Goal: Navigation & Orientation: Find specific page/section

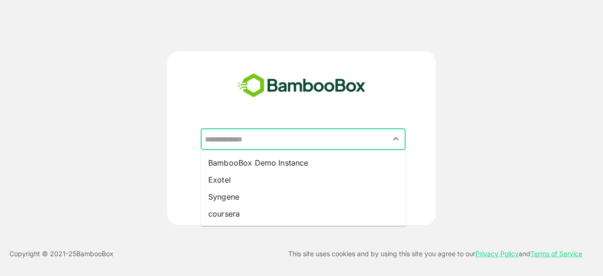
click at [315, 139] on input "text" at bounding box center [303, 139] width 201 height 18
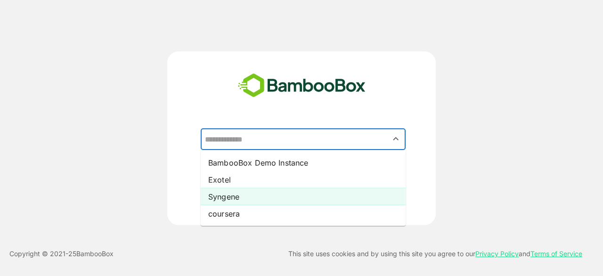
click at [303, 190] on li "Syngene" at bounding box center [303, 196] width 205 height 17
type input "*******"
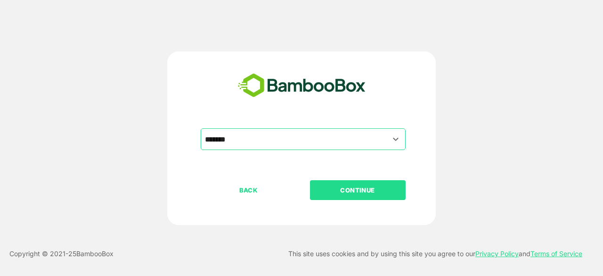
click at [347, 190] on p "CONTINUE" at bounding box center [357, 190] width 94 height 10
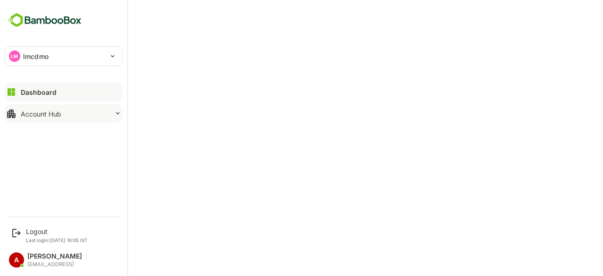
click at [38, 113] on div "Account Hub" at bounding box center [41, 114] width 41 height 8
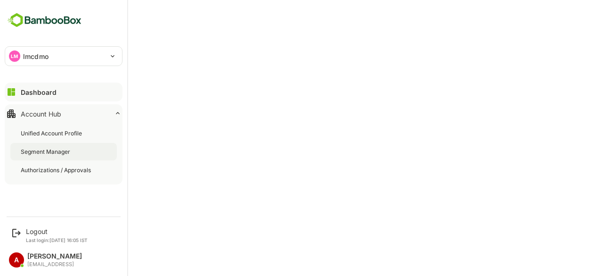
click at [42, 151] on div "Segment Manager" at bounding box center [46, 151] width 51 height 8
click at [50, 90] on div "Dashboard" at bounding box center [38, 92] width 34 height 8
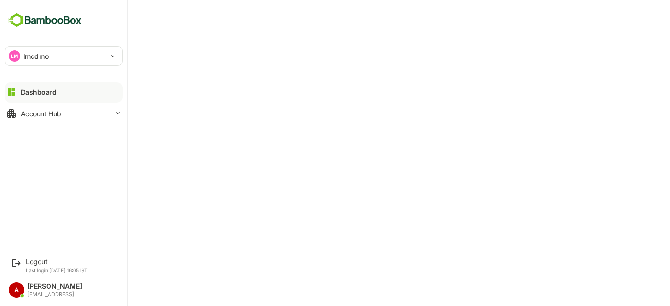
click at [54, 89] on div "Dashboard" at bounding box center [39, 92] width 36 height 8
click at [56, 88] on button "Dashboard" at bounding box center [64, 91] width 118 height 19
click at [75, 112] on button "Account Hub" at bounding box center [64, 113] width 118 height 19
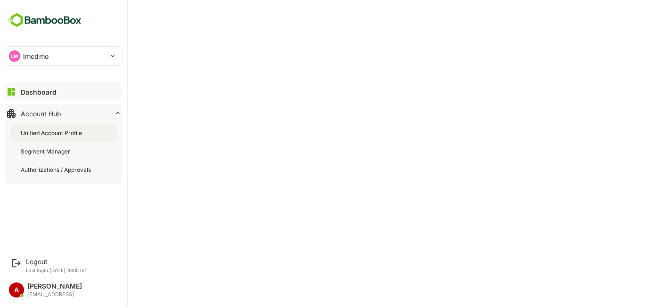
click at [55, 131] on font "Unified Account Profile" at bounding box center [51, 133] width 61 height 7
click at [71, 87] on button "Dashboard" at bounding box center [64, 91] width 118 height 19
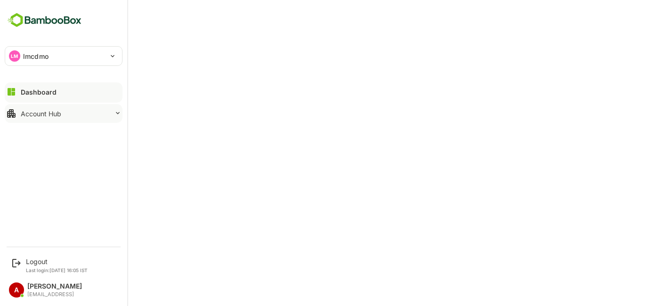
click at [50, 115] on font "Account Hub" at bounding box center [41, 114] width 41 height 8
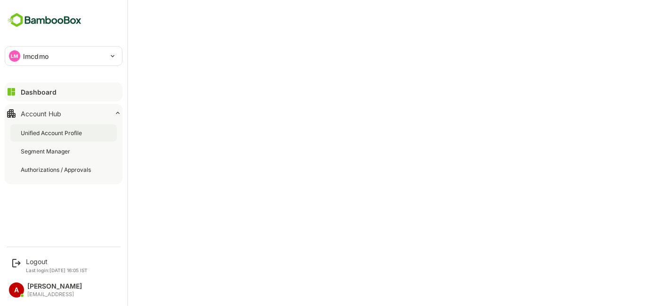
click at [66, 133] on font "Unified Account Profile" at bounding box center [51, 133] width 61 height 7
click at [75, 133] on font "Unified Account Profile" at bounding box center [52, 133] width 63 height 7
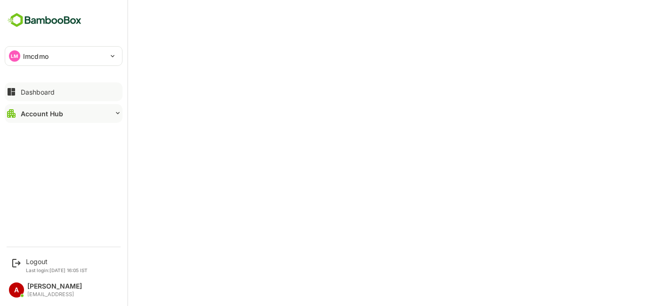
click at [42, 90] on div "Dashboard" at bounding box center [38, 92] width 34 height 8
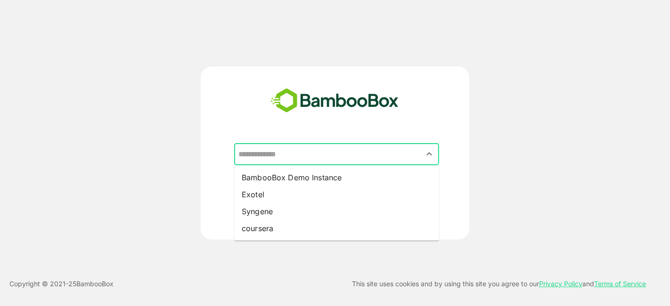
click at [358, 153] on input "text" at bounding box center [336, 155] width 201 height 18
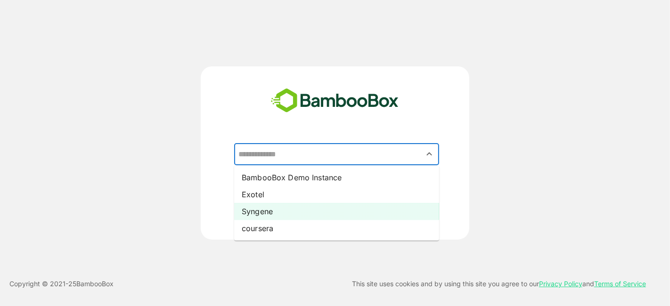
click at [345, 209] on li "Syngene" at bounding box center [336, 211] width 205 height 17
type input "*******"
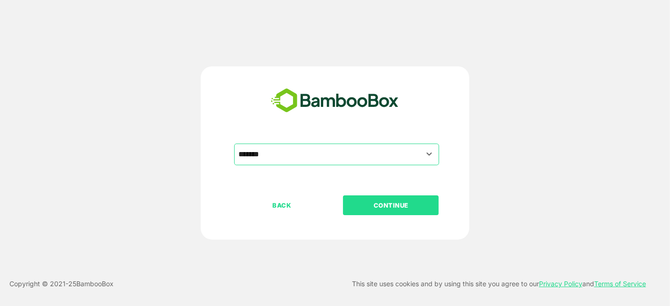
click at [389, 203] on p "CONTINUE" at bounding box center [391, 205] width 94 height 10
